Goal: Information Seeking & Learning: Learn about a topic

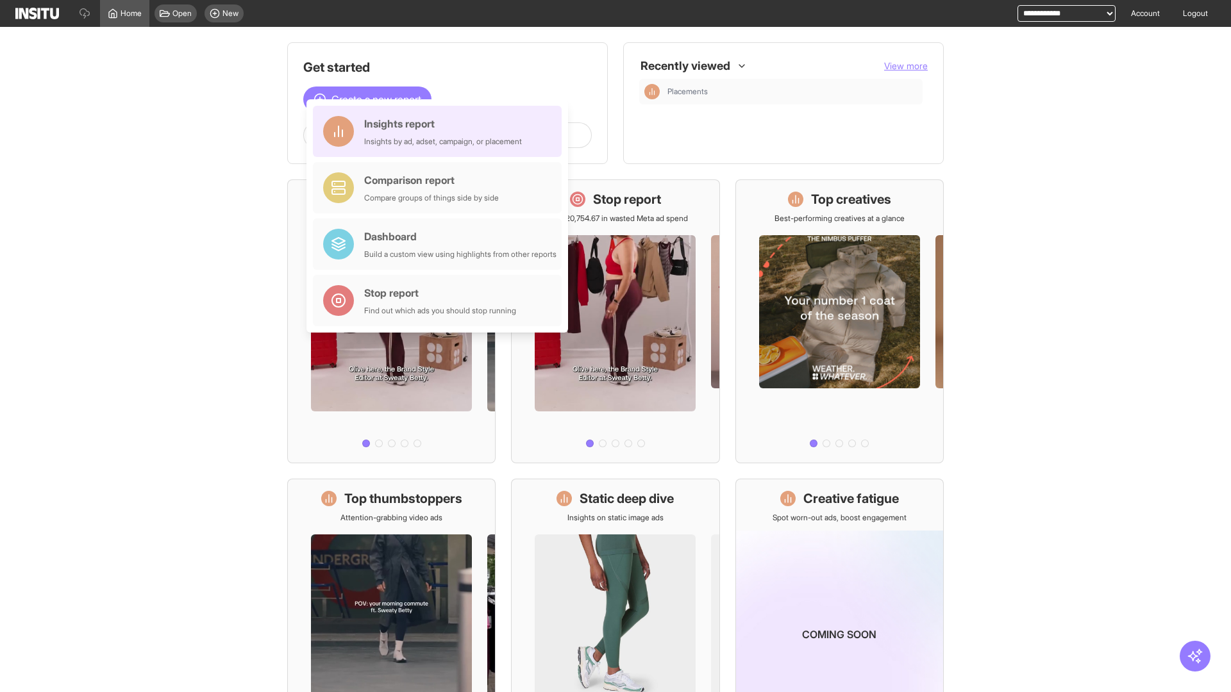
click at [440, 131] on div "Insights report Insights by ad, adset, campaign, or placement" at bounding box center [443, 131] width 158 height 31
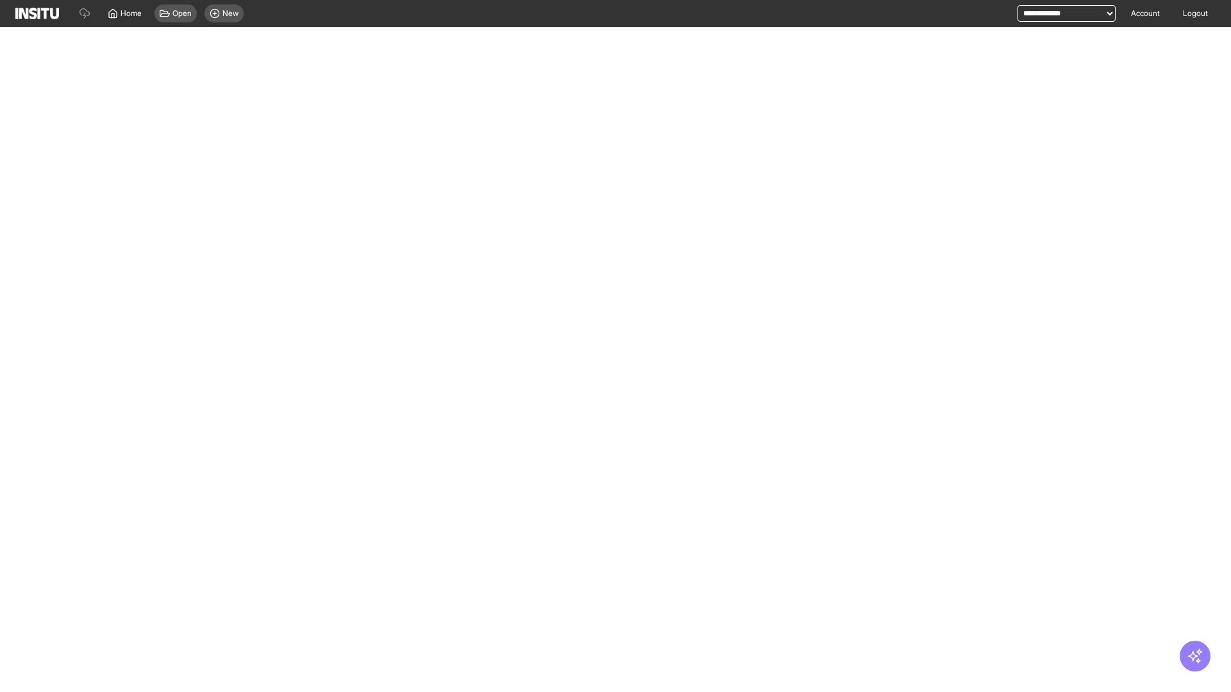
select select "**"
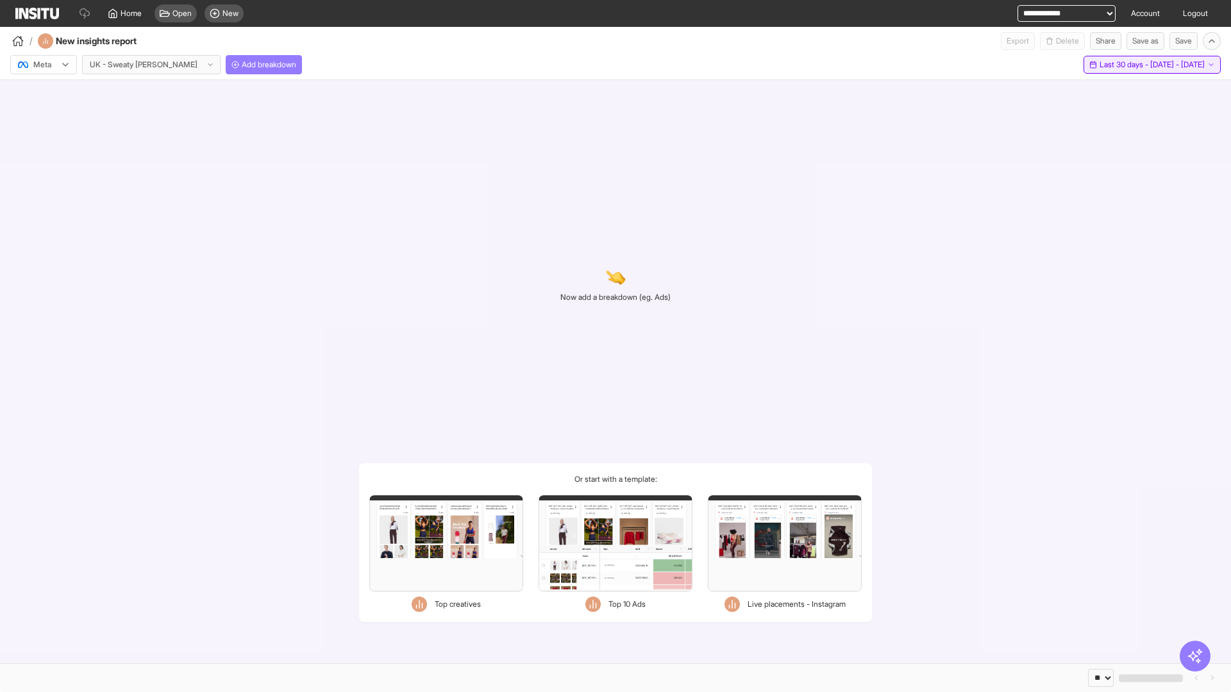
click at [1123, 65] on span "Last 30 days - [DATE] - [DATE]" at bounding box center [1151, 65] width 105 height 10
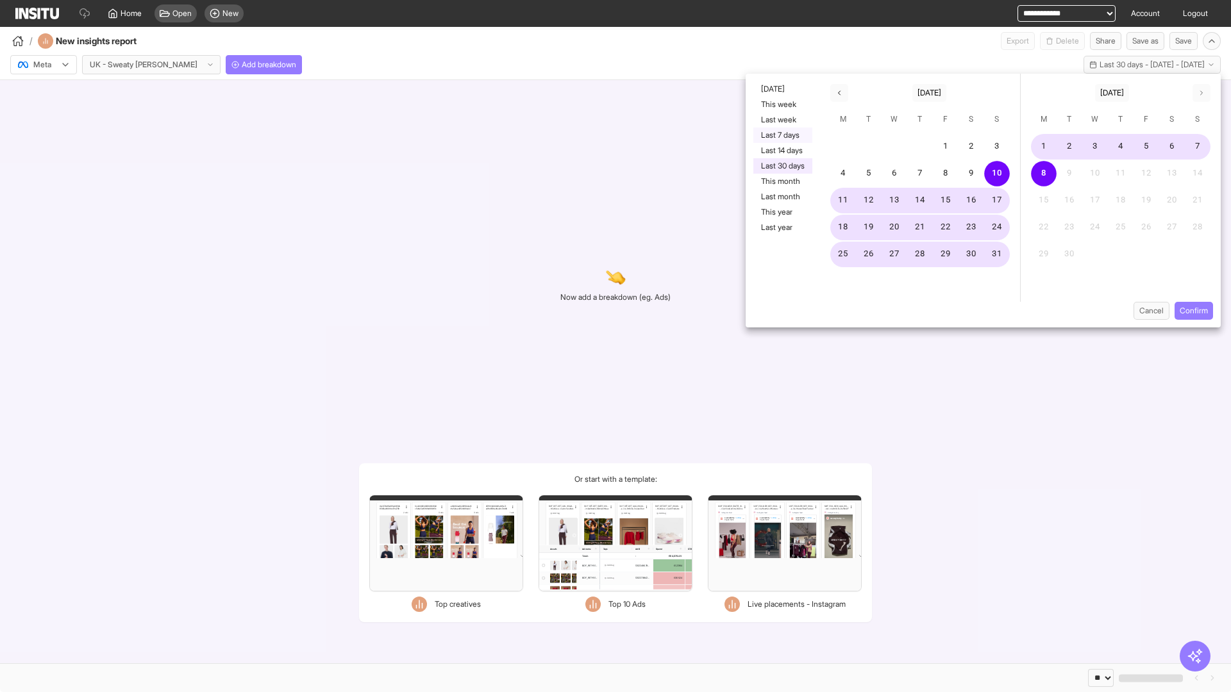
click at [781, 135] on button "Last 7 days" at bounding box center [782, 135] width 59 height 15
